Goal: Task Accomplishment & Management: Manage account settings

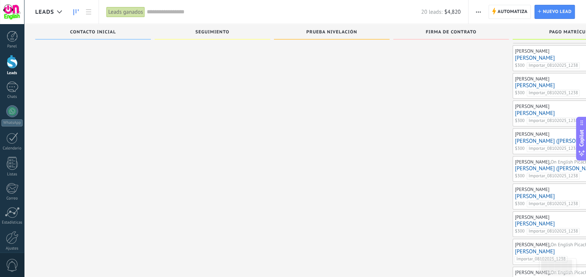
click at [148, 99] on div "Lead rápido" at bounding box center [93, 127] width 116 height 551
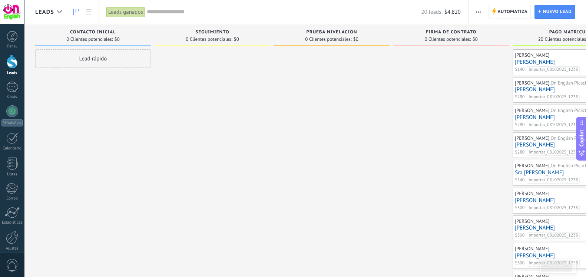
click at [126, 14] on div "Leads ganados" at bounding box center [125, 12] width 39 height 11
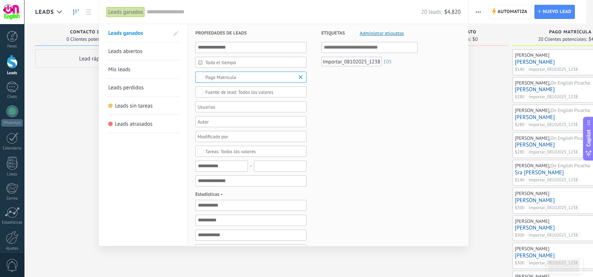
click at [126, 14] on div "Leads ganados" at bounding box center [125, 12] width 39 height 11
click at [124, 67] on span "Mis leads" at bounding box center [119, 69] width 22 height 7
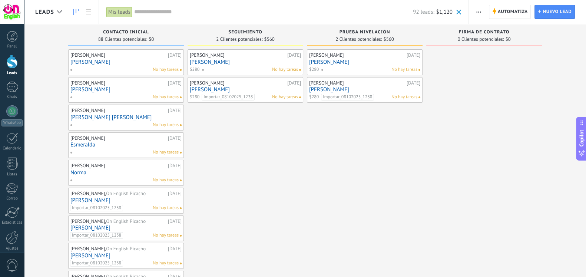
click at [344, 62] on link "[PERSON_NAME]" at bounding box center [364, 62] width 111 height 6
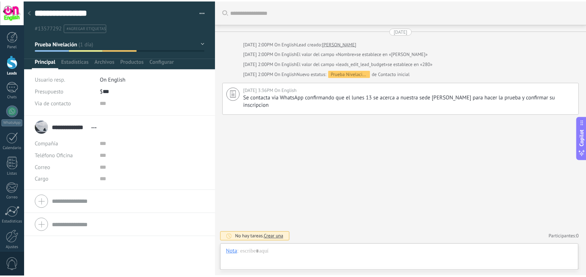
scroll to position [11, 0]
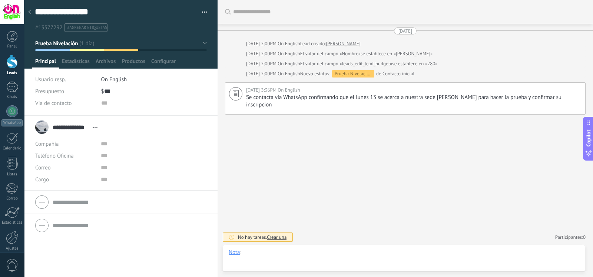
click at [354, 251] on div at bounding box center [404, 260] width 351 height 22
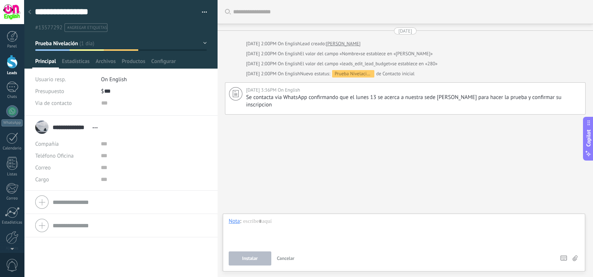
click at [204, 42] on button "Prueba Nivelación" at bounding box center [121, 43] width 172 height 13
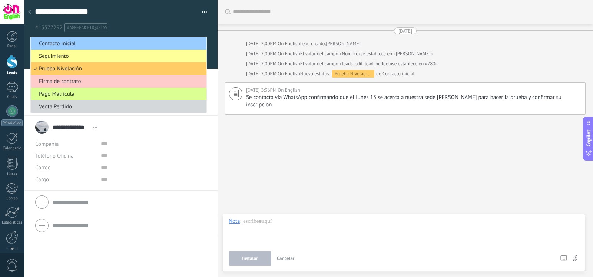
click at [169, 92] on span "Pago Matrícula" at bounding box center [118, 93] width 174 height 7
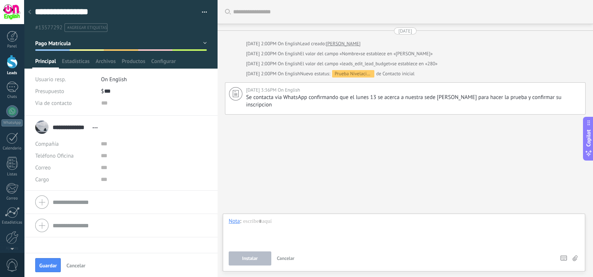
click at [31, 13] on div at bounding box center [29, 12] width 10 height 14
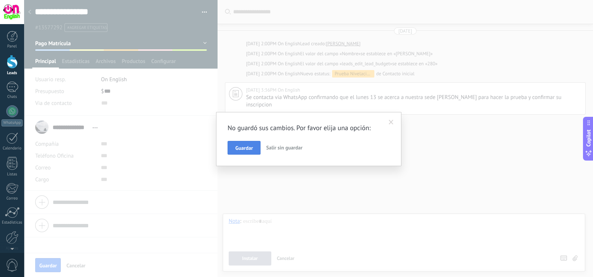
click at [247, 151] on span "Guardar" at bounding box center [243, 147] width 17 height 5
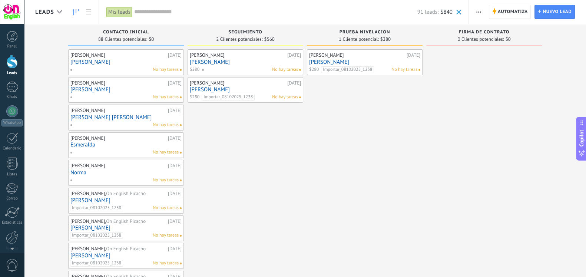
click at [114, 10] on div "Mis leads" at bounding box center [119, 12] width 26 height 11
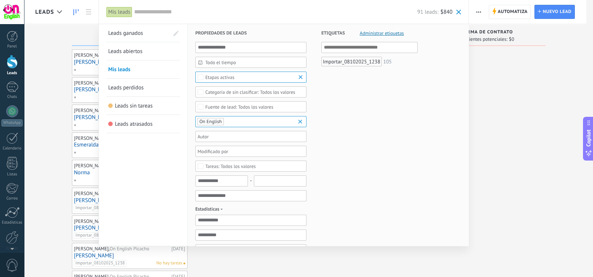
click at [138, 34] on span "Leads ganados" at bounding box center [125, 33] width 35 height 7
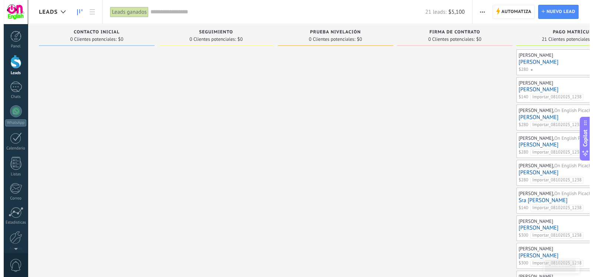
scroll to position [0, 53]
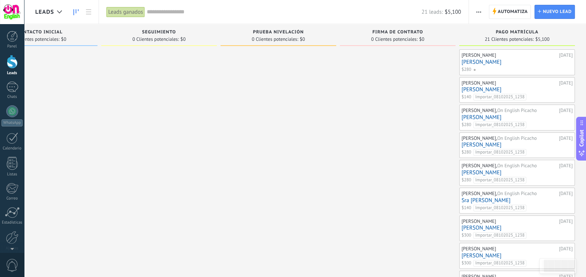
click at [135, 8] on div "Leads ganados" at bounding box center [125, 12] width 39 height 11
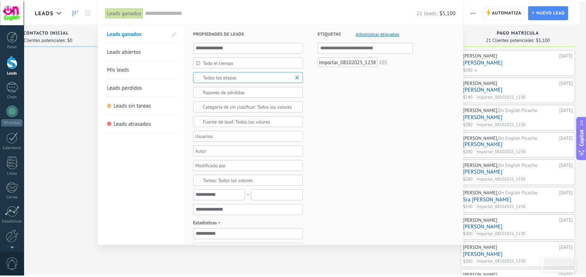
scroll to position [0, 0]
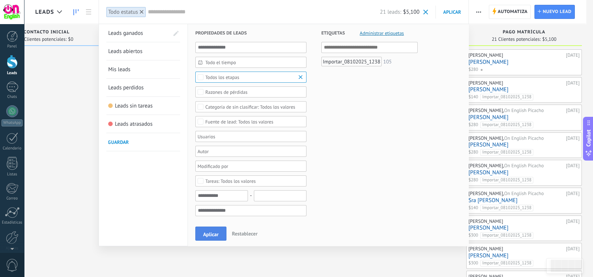
click at [214, 230] on button "Aplicar" at bounding box center [210, 234] width 31 height 14
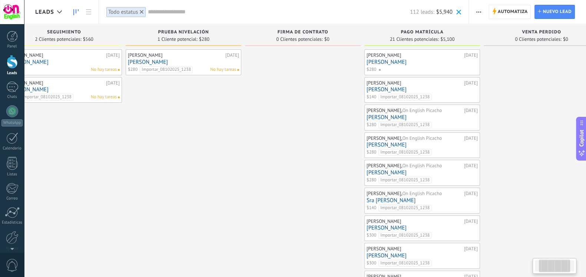
scroll to position [0, 172]
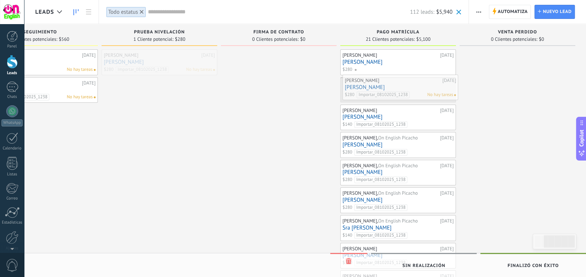
drag, startPoint x: 122, startPoint y: 60, endPoint x: 361, endPoint y: 86, distance: 241.0
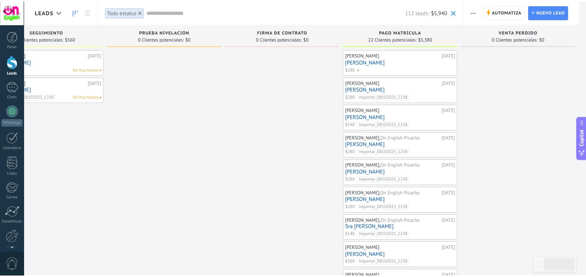
scroll to position [0, 165]
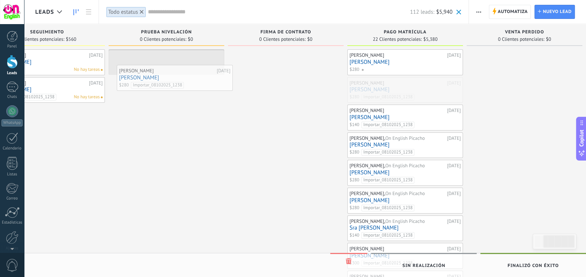
drag, startPoint x: 403, startPoint y: 87, endPoint x: 171, endPoint y: 74, distance: 232.5
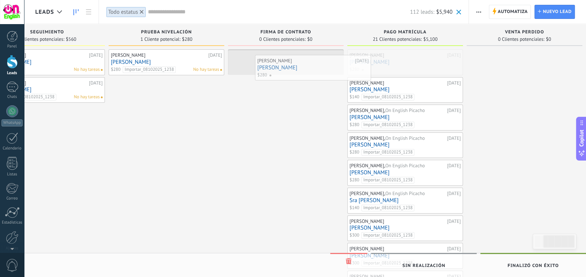
drag, startPoint x: 385, startPoint y: 67, endPoint x: 289, endPoint y: 73, distance: 96.2
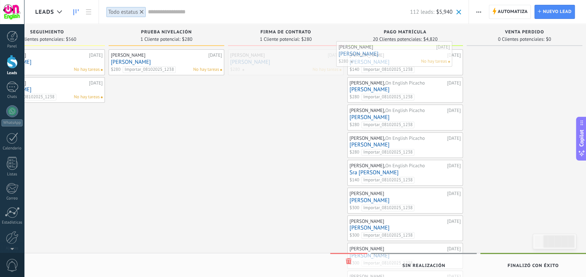
drag, startPoint x: 289, startPoint y: 73, endPoint x: 397, endPoint y: 65, distance: 108.2
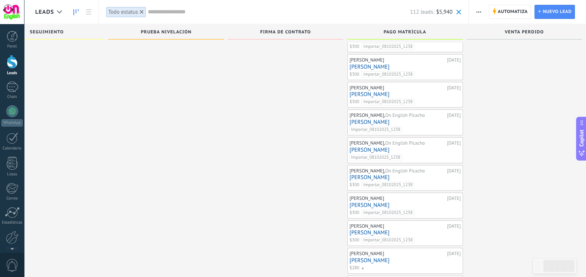
scroll to position [327, 0]
click at [384, 257] on link "[PERSON_NAME]" at bounding box center [405, 260] width 111 height 6
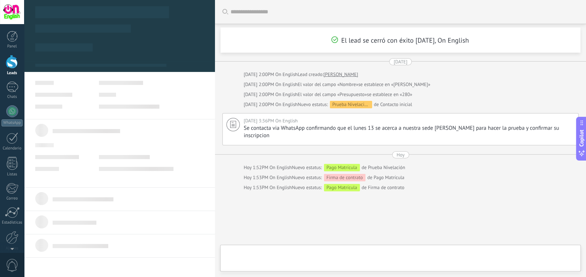
type textarea "**********"
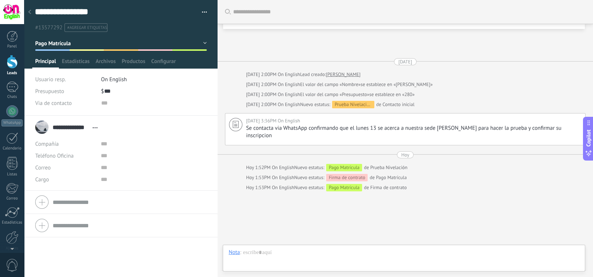
scroll to position [11, 0]
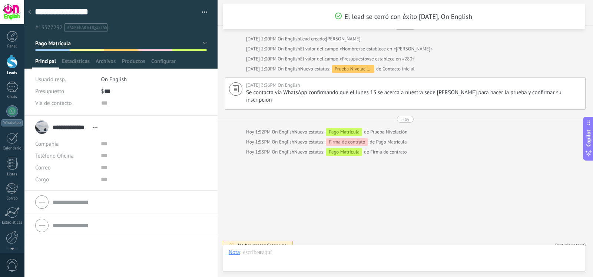
click at [97, 126] on span "Abrir detalle Copie el nombre Desatar Contacto principal" at bounding box center [95, 128] width 12 height 6
click at [82, 142] on div "Compañía" at bounding box center [65, 144] width 60 height 12
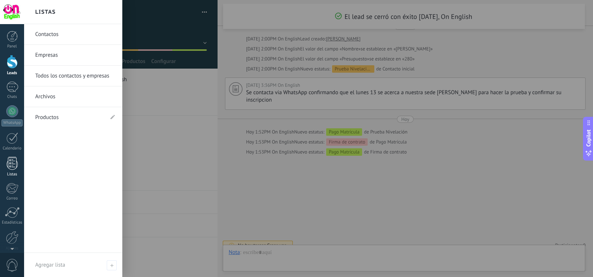
click at [10, 172] on div "Listas" at bounding box center [12, 174] width 22 height 5
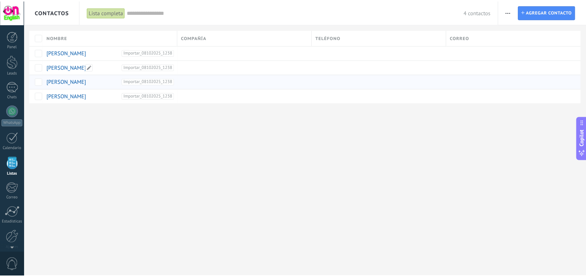
scroll to position [19, 0]
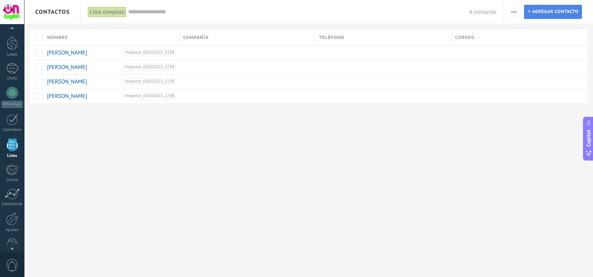
click at [547, 11] on span "Agregar contacto" at bounding box center [555, 11] width 46 height 13
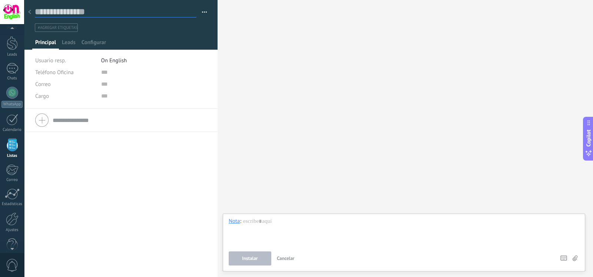
click at [61, 14] on input "text" at bounding box center [116, 11] width 162 height 11
type input "**********"
click at [53, 266] on span "Guardar" at bounding box center [47, 265] width 17 height 5
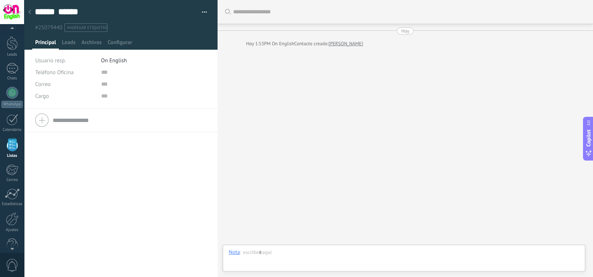
click at [30, 13] on icon at bounding box center [29, 12] width 3 height 4
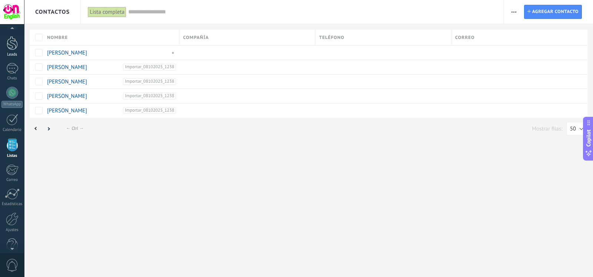
click at [16, 46] on div at bounding box center [12, 43] width 11 height 14
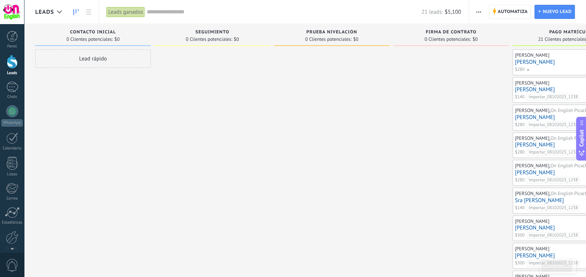
click at [113, 66] on div "Lead rápido" at bounding box center [93, 58] width 116 height 19
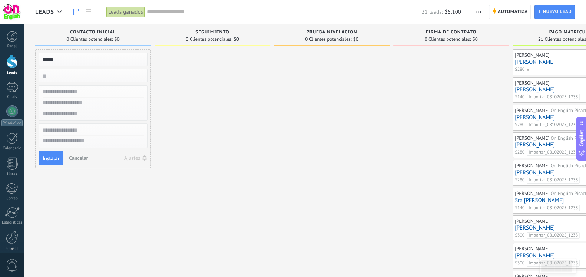
type input "*****"
click at [72, 92] on input "text" at bounding box center [92, 92] width 108 height 11
type input "***"
click at [80, 158] on span "Cancelar" at bounding box center [78, 158] width 19 height 7
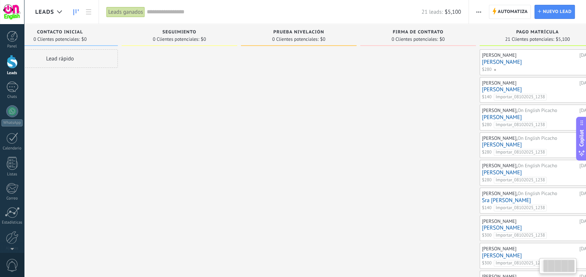
scroll to position [0, 53]
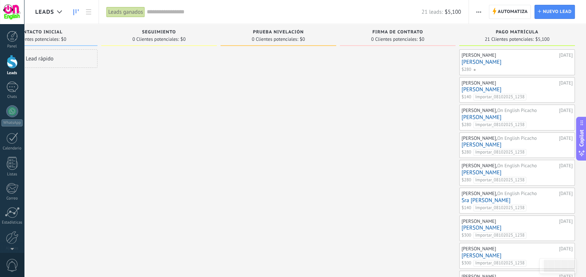
click at [141, 10] on div "Leads ganados" at bounding box center [125, 12] width 39 height 11
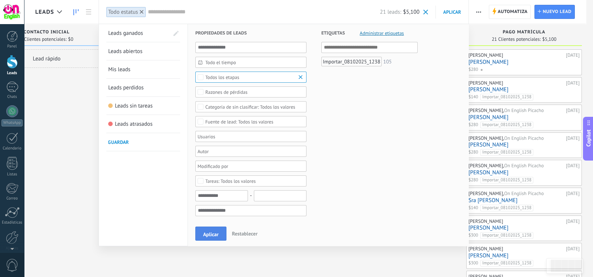
click at [226, 234] on button "Aplicar" at bounding box center [210, 234] width 31 height 14
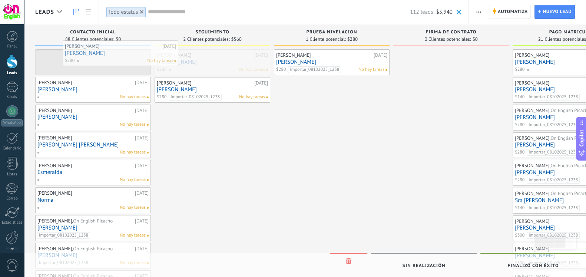
drag, startPoint x: 235, startPoint y: 66, endPoint x: 143, endPoint y: 57, distance: 92.3
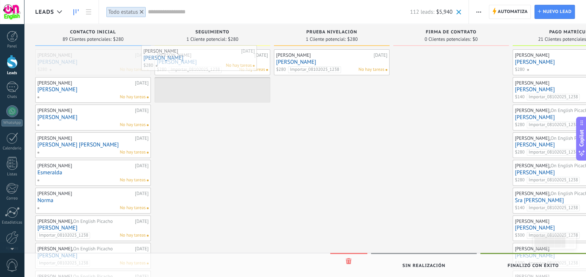
drag, startPoint x: 109, startPoint y: 60, endPoint x: 215, endPoint y: 56, distance: 106.1
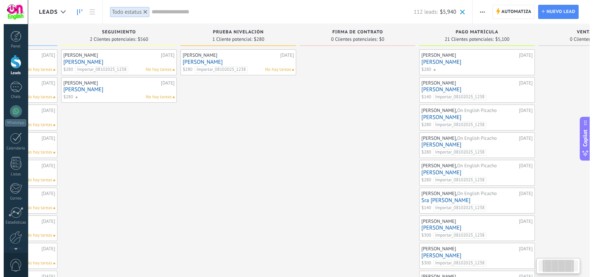
scroll to position [0, 89]
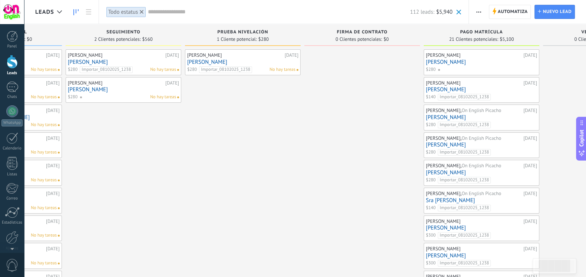
click at [487, 72] on div at bounding box center [487, 69] width 98 height 7
click at [452, 65] on link "[PERSON_NAME]" at bounding box center [481, 62] width 111 height 6
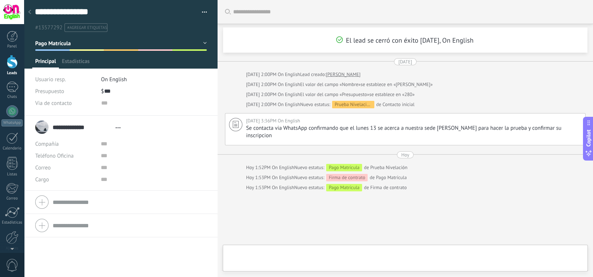
type textarea "**********"
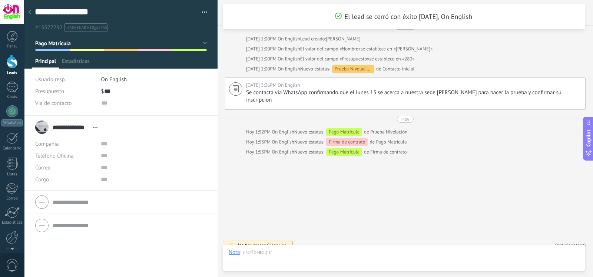
scroll to position [11, 0]
click at [349, 251] on div at bounding box center [404, 260] width 351 height 22
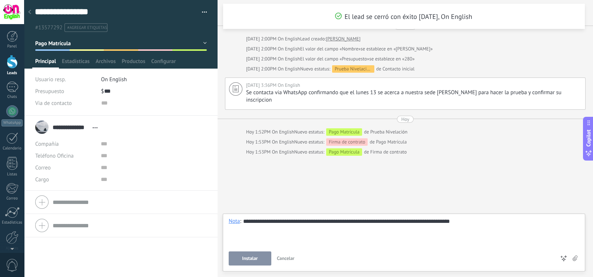
click at [263, 258] on button "Instalar" at bounding box center [250, 258] width 43 height 14
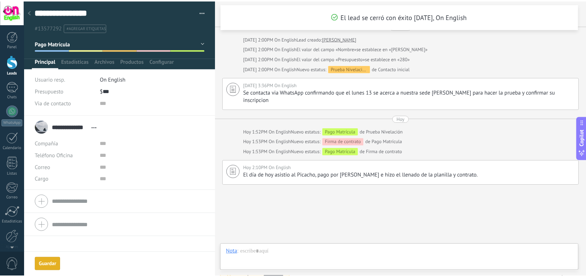
scroll to position [65, 0]
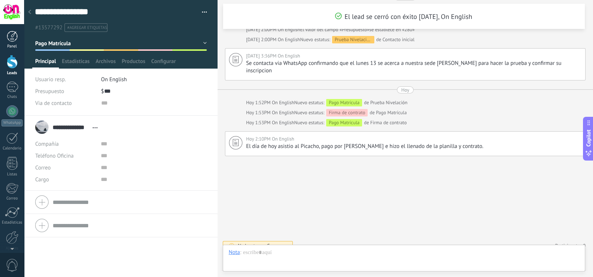
click at [14, 32] on div at bounding box center [12, 36] width 11 height 11
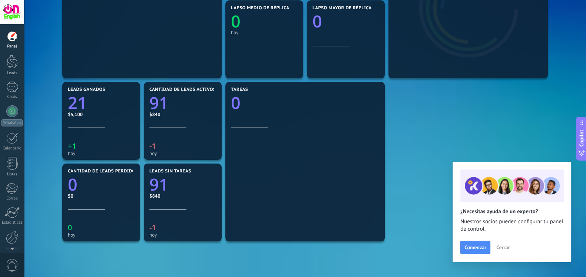
scroll to position [188, 0]
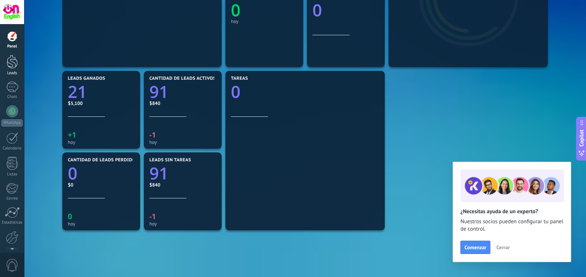
click at [15, 66] on div at bounding box center [12, 62] width 11 height 14
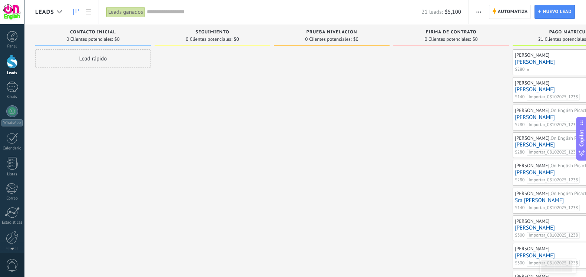
click at [128, 7] on div "Leads ganados" at bounding box center [125, 12] width 39 height 11
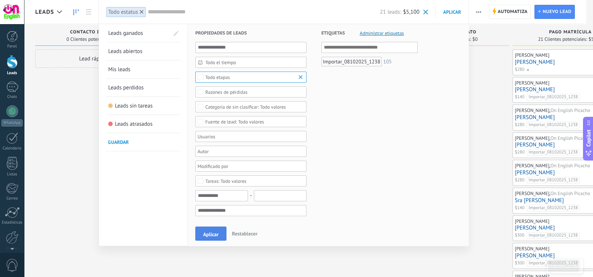
click at [219, 233] on button "Aplicar" at bounding box center [210, 234] width 31 height 14
